Goal: Navigation & Orientation: Find specific page/section

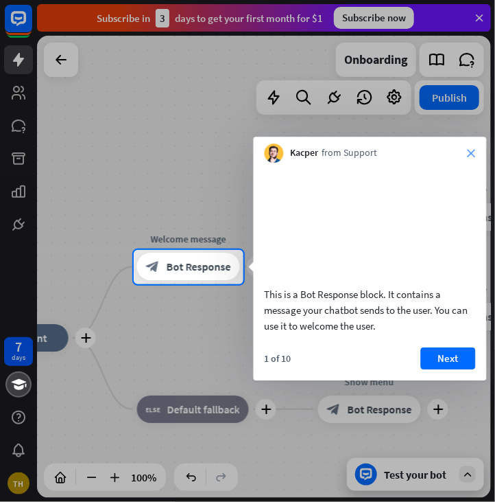
click at [472, 154] on icon "close" at bounding box center [472, 153] width 8 height 8
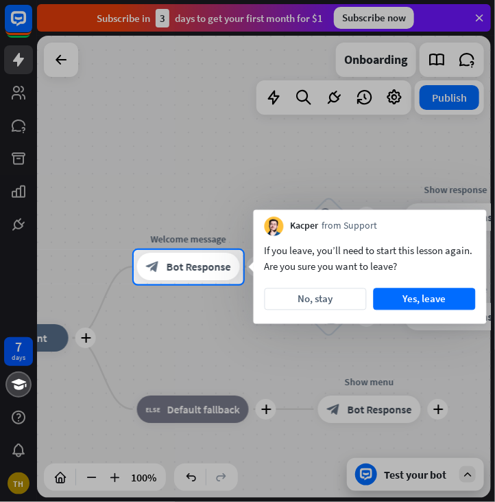
click at [61, 62] on div at bounding box center [247, 125] width 495 height 250
click at [303, 299] on button "No, stay" at bounding box center [316, 299] width 102 height 22
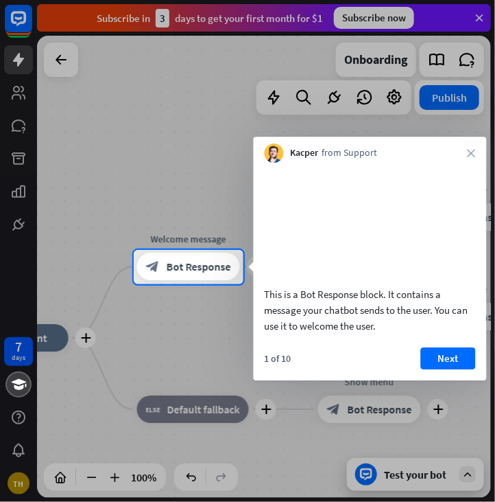
click at [477, 153] on div "Kacper from Support close" at bounding box center [370, 150] width 233 height 26
click at [472, 153] on icon "close" at bounding box center [472, 153] width 8 height 8
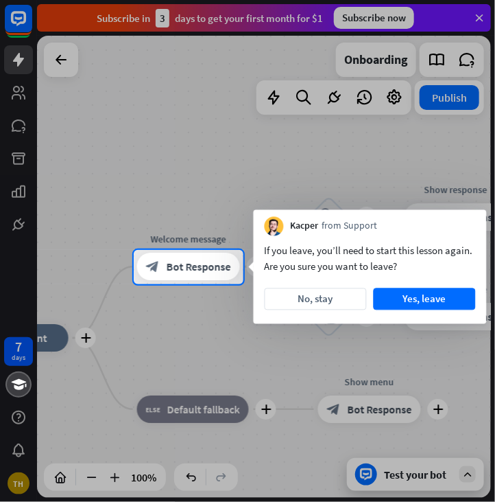
click at [478, 16] on div at bounding box center [247, 125] width 495 height 250
click at [58, 61] on div at bounding box center [247, 125] width 495 height 250
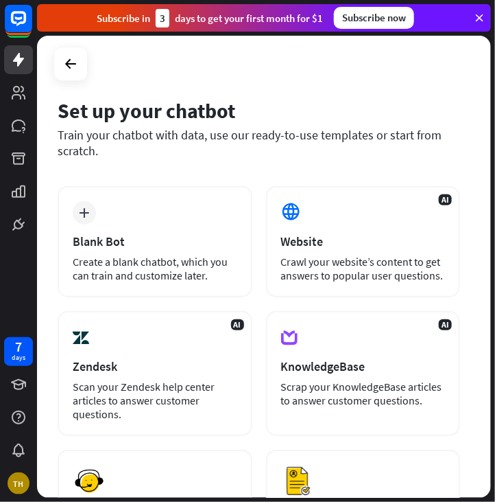
click at [482, 19] on icon at bounding box center [479, 18] width 12 height 12
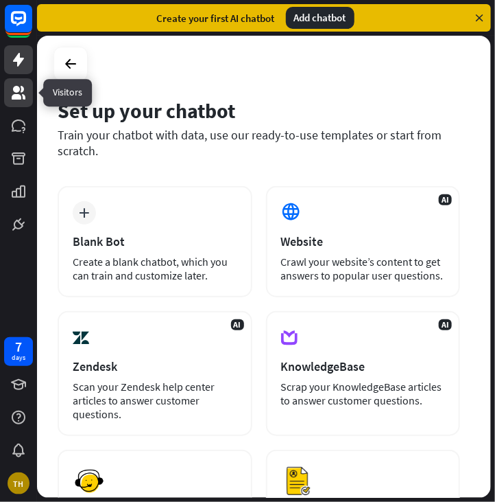
click at [14, 93] on icon at bounding box center [18, 92] width 16 height 16
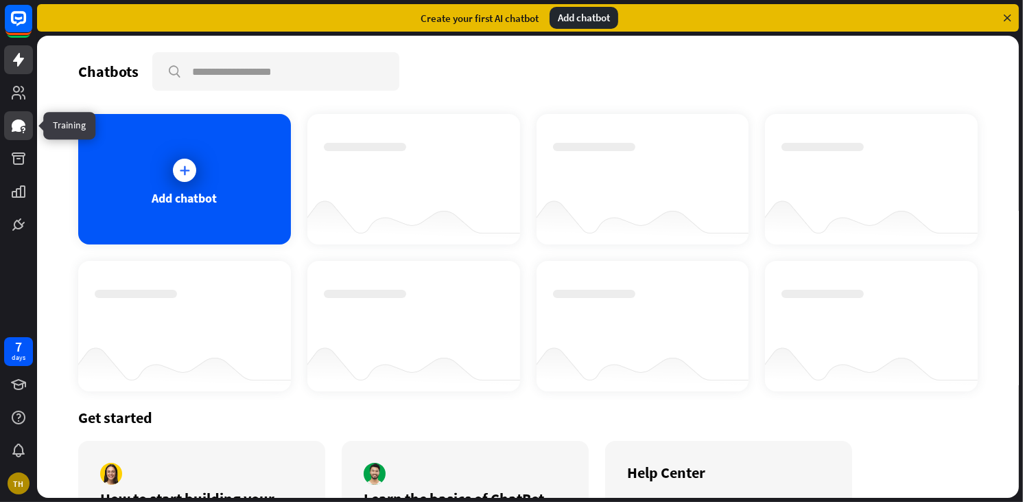
click at [17, 125] on icon at bounding box center [19, 125] width 14 height 12
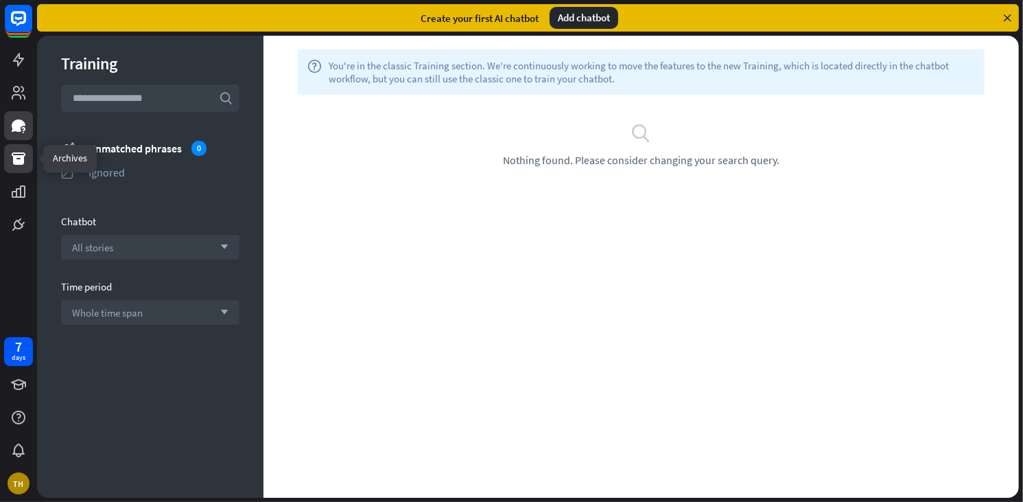
click at [22, 154] on icon at bounding box center [18, 158] width 16 height 16
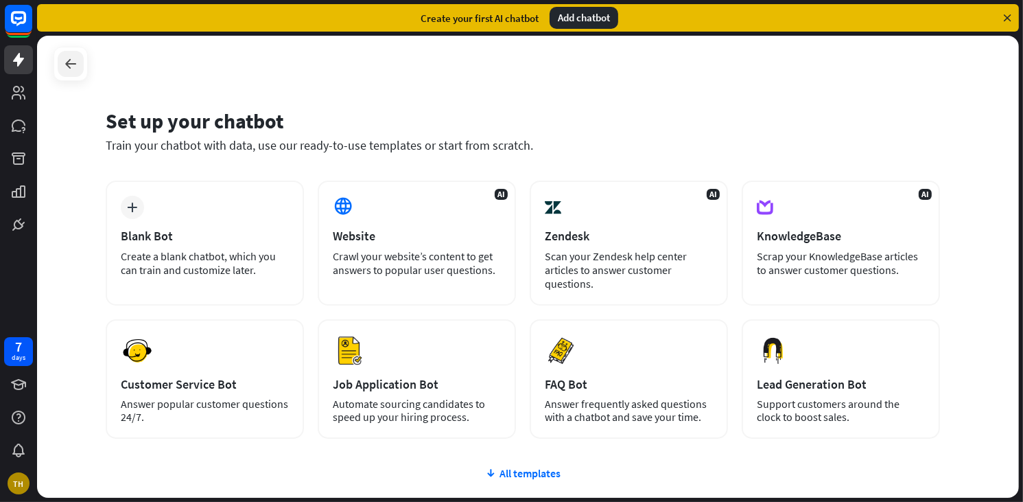
click at [67, 59] on icon at bounding box center [70, 64] width 16 height 16
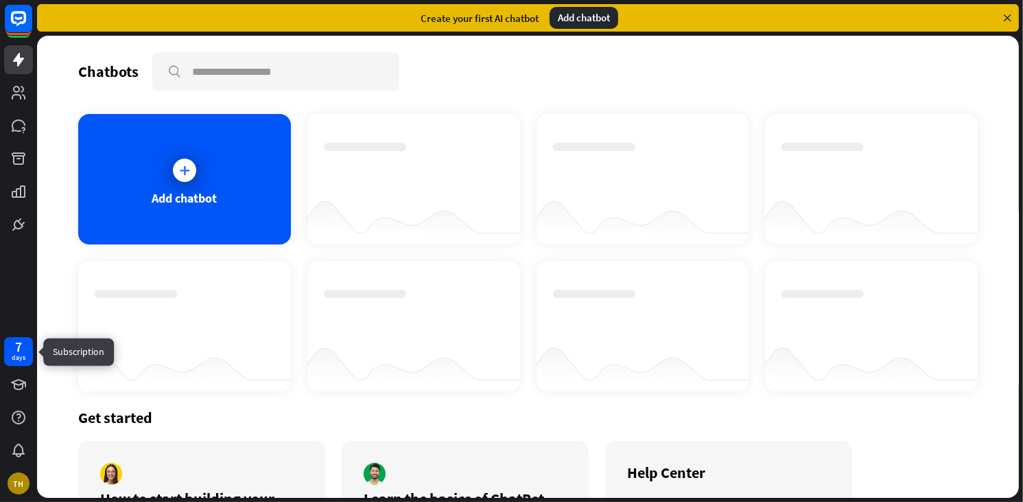
click at [15, 356] on div "days" at bounding box center [19, 358] width 14 height 10
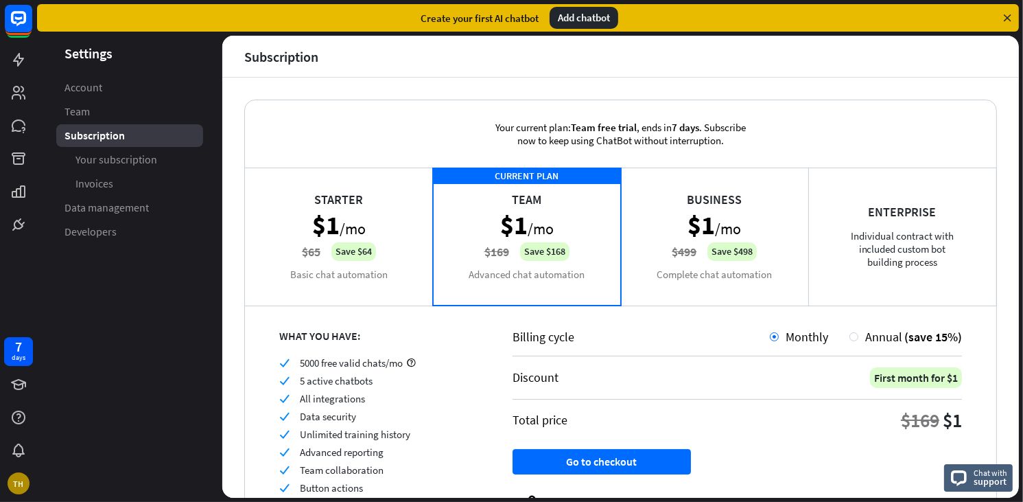
click at [1009, 15] on icon at bounding box center [1007, 18] width 12 height 12
